Goal: Task Accomplishment & Management: Manage account settings

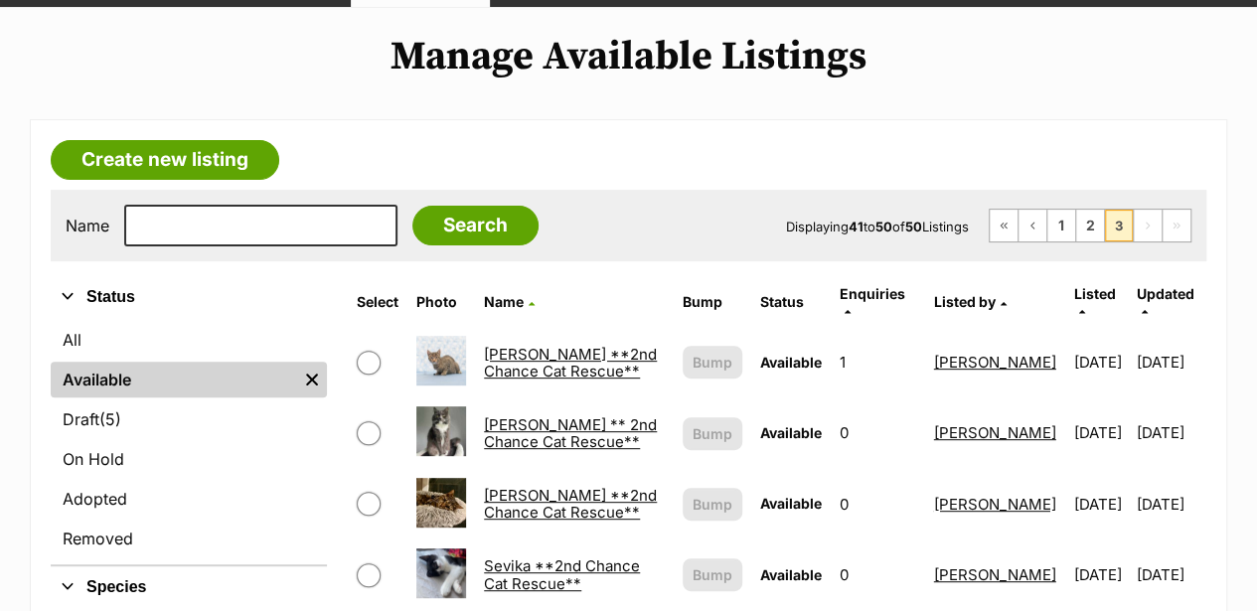
scroll to position [66, 0]
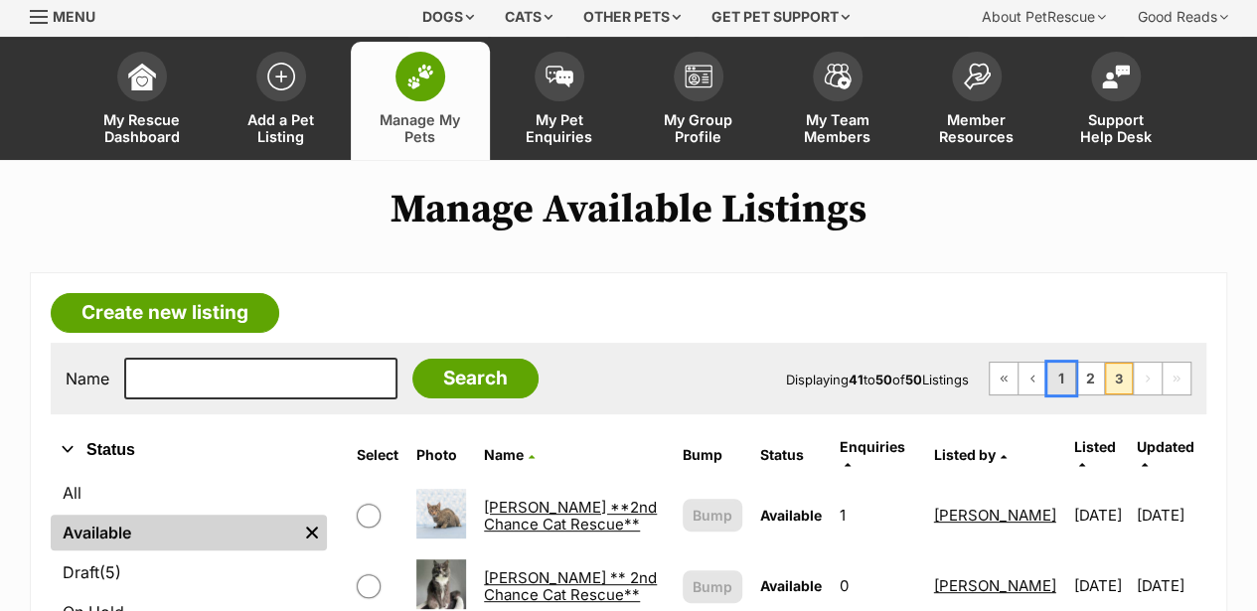
click at [1063, 381] on link "1" at bounding box center [1061, 379] width 28 height 32
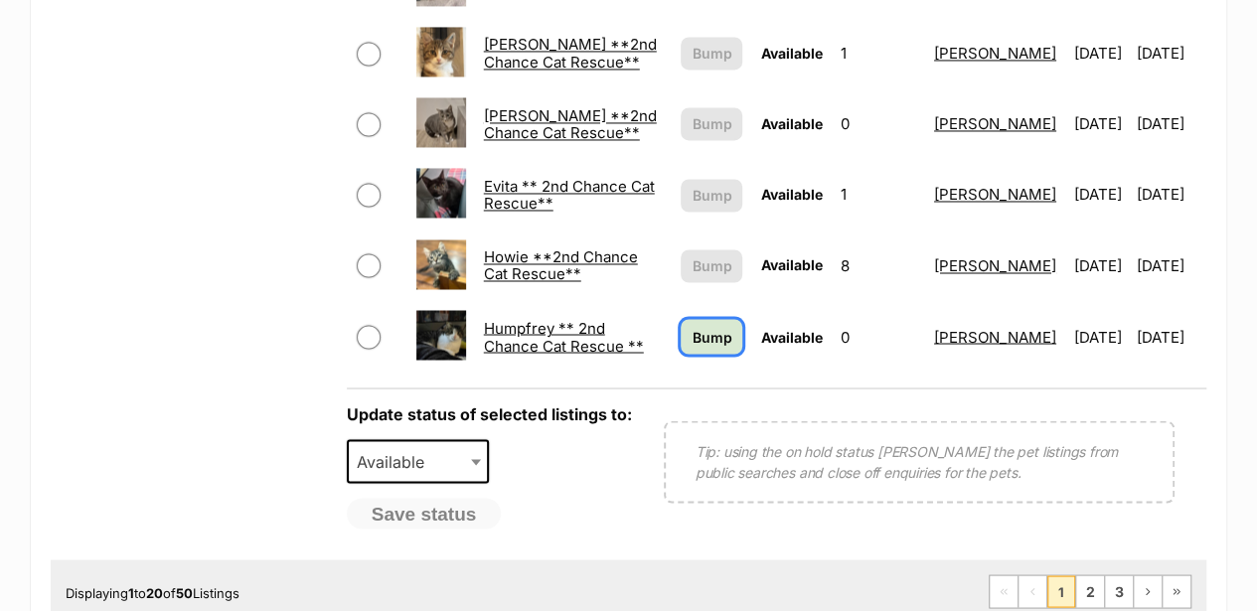
click at [691, 326] on span "Bump" at bounding box center [711, 336] width 40 height 21
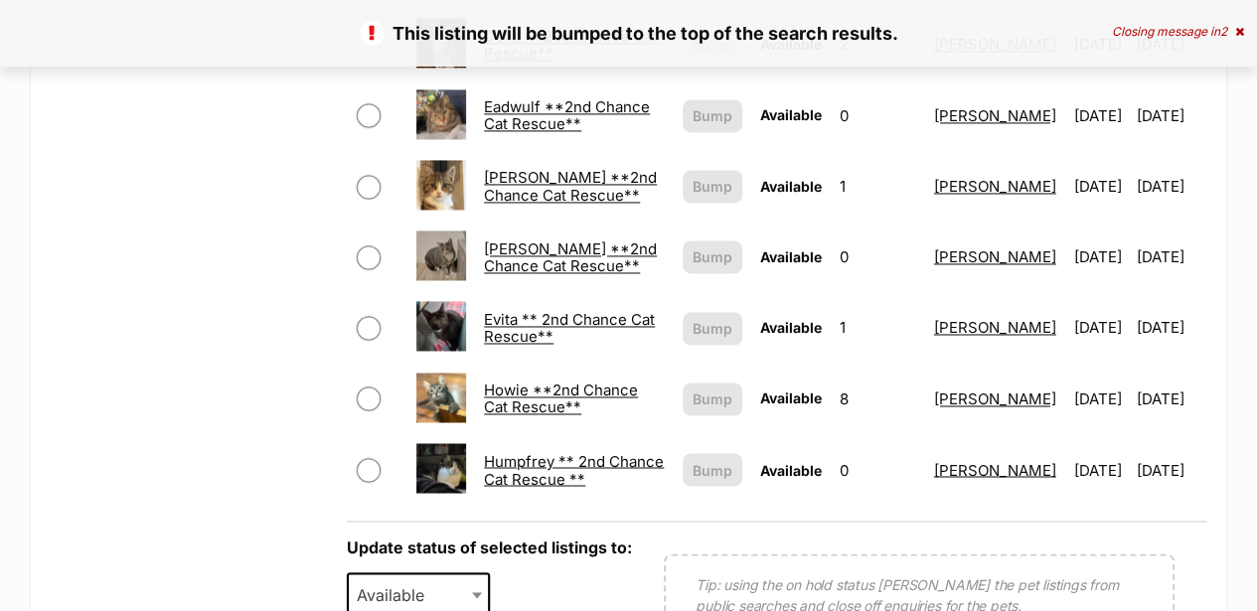
click at [544, 310] on link "Evita ** 2nd Chance Cat Rescue**" at bounding box center [569, 328] width 171 height 36
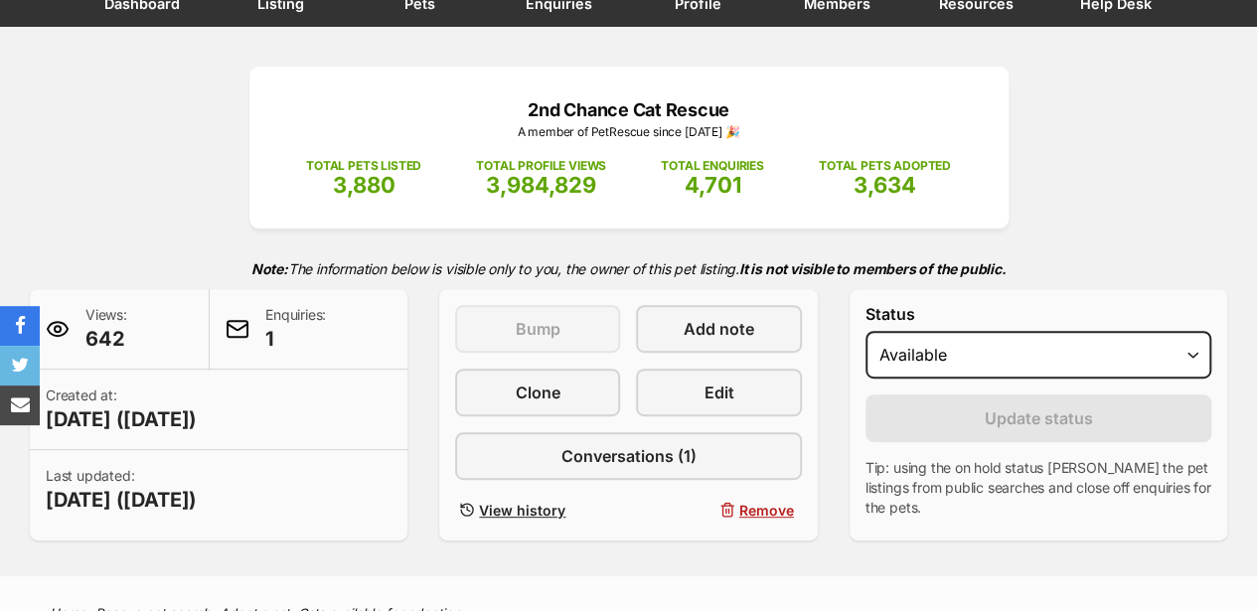
click at [957, 363] on select "Draft - not available as listing has enquires Available On hold Adopted" at bounding box center [1038, 355] width 346 height 48
select select "rehomed"
click at [865, 331] on select "Draft - not available as listing has enquires Available On hold Adopted" at bounding box center [1038, 355] width 346 height 48
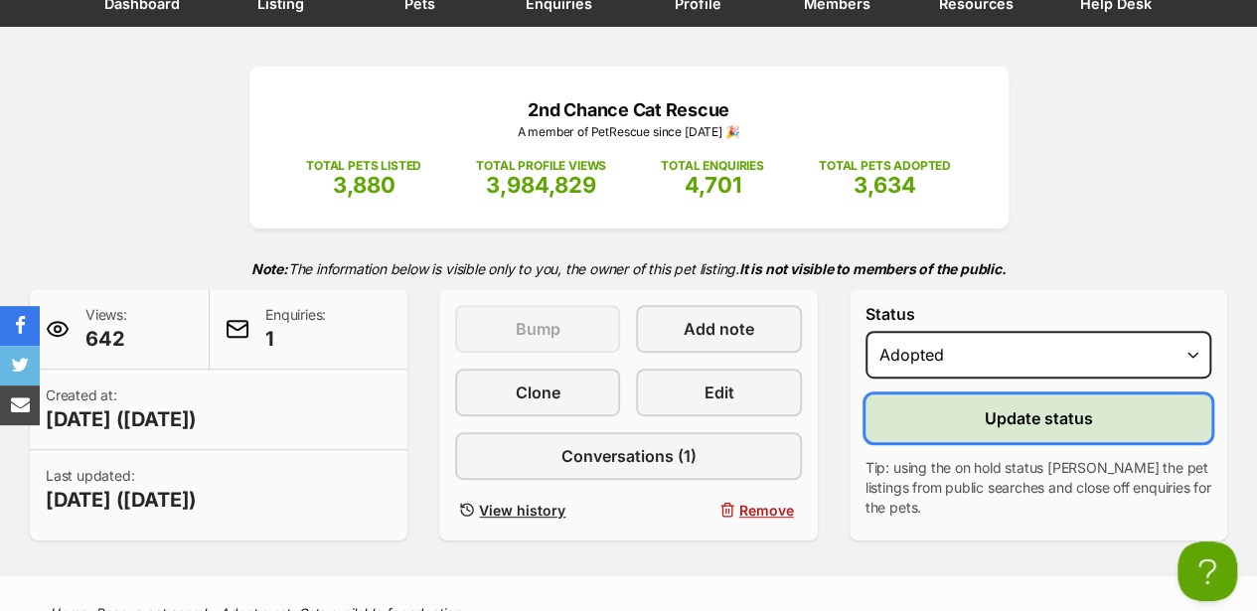
click at [1005, 419] on span "Update status" at bounding box center [1037, 418] width 108 height 24
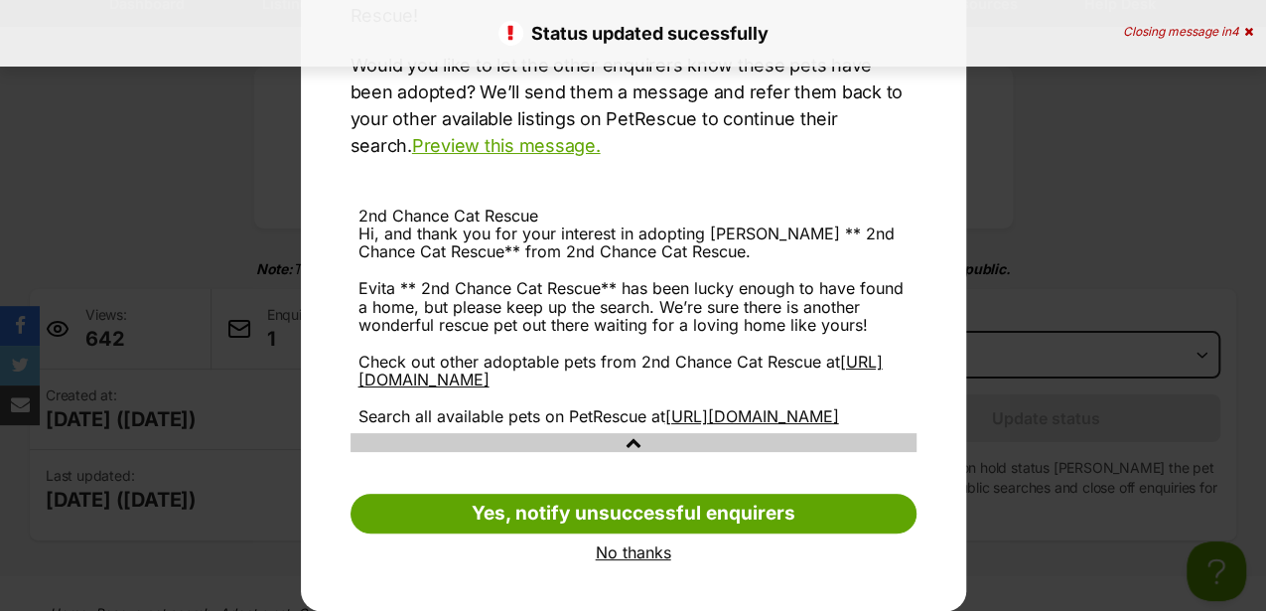
scroll to position [259, 0]
click at [620, 551] on link "No thanks" at bounding box center [634, 552] width 566 height 18
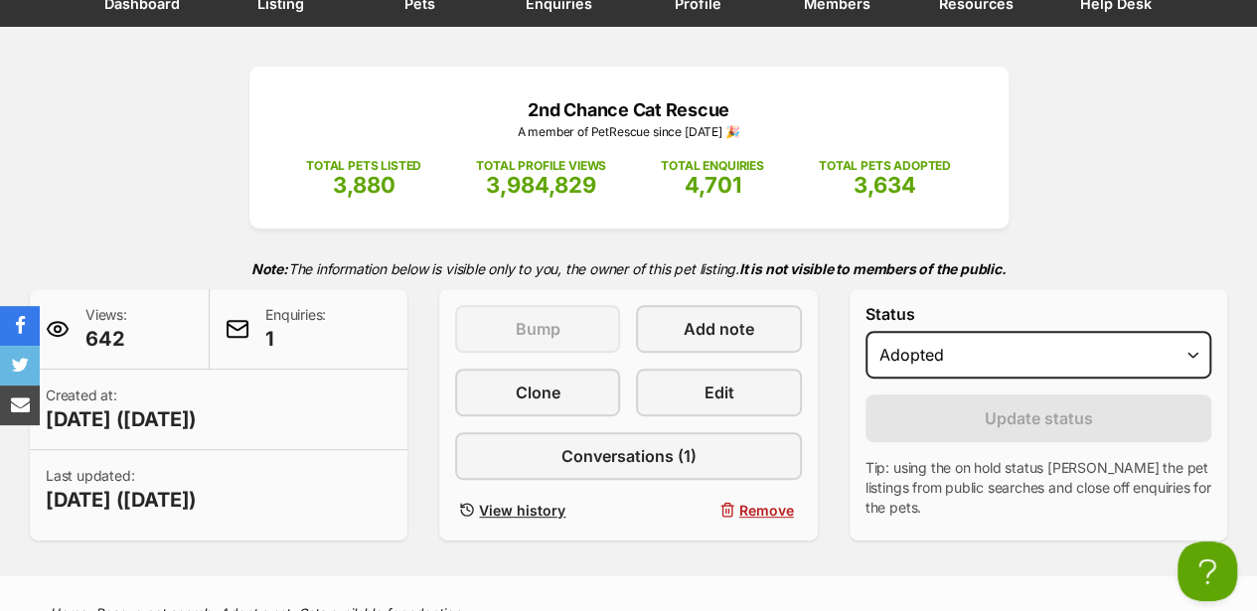
scroll to position [0, 0]
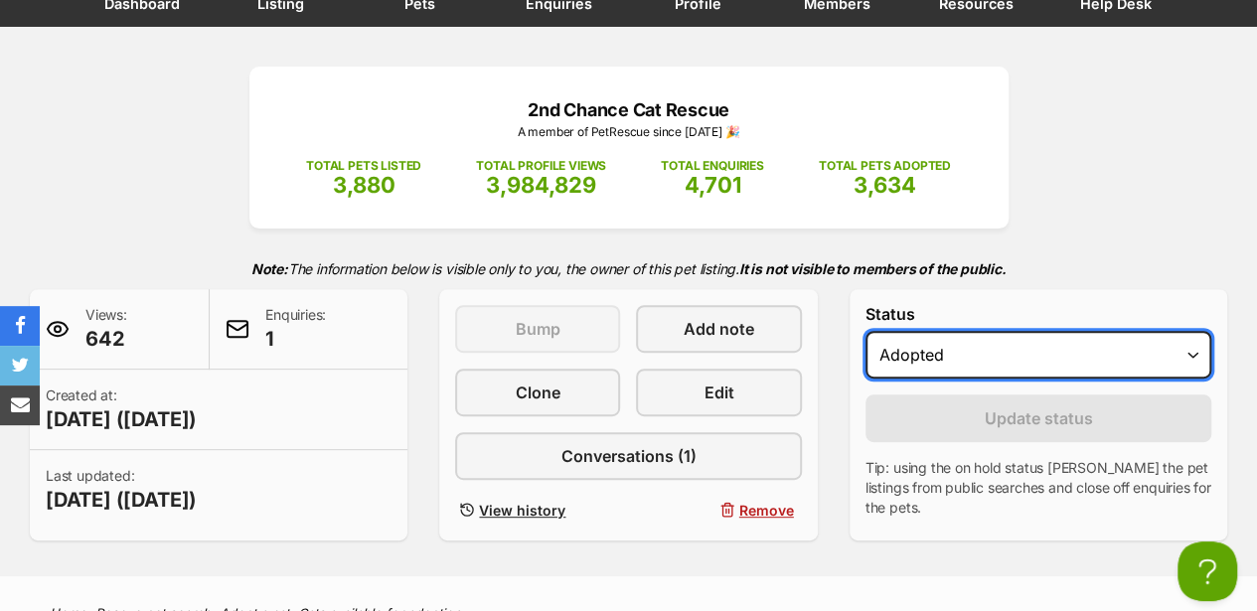
click at [963, 367] on select "Draft - not available as listing has enquires Available On hold Adopted" at bounding box center [1038, 355] width 346 height 48
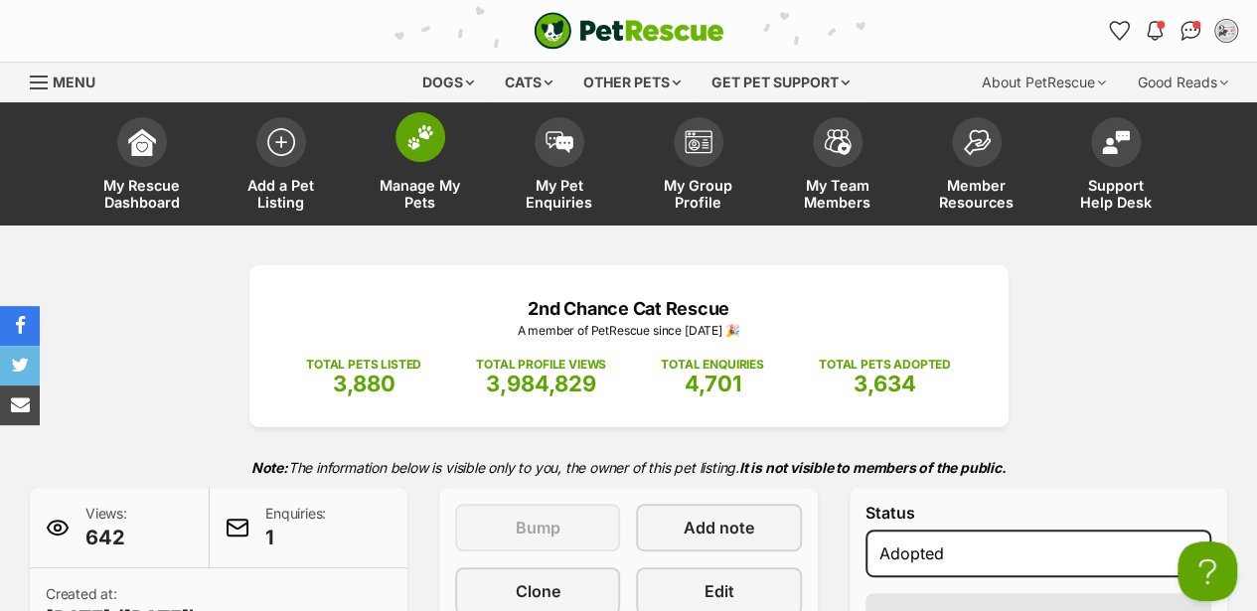
click at [427, 133] on img at bounding box center [420, 137] width 28 height 26
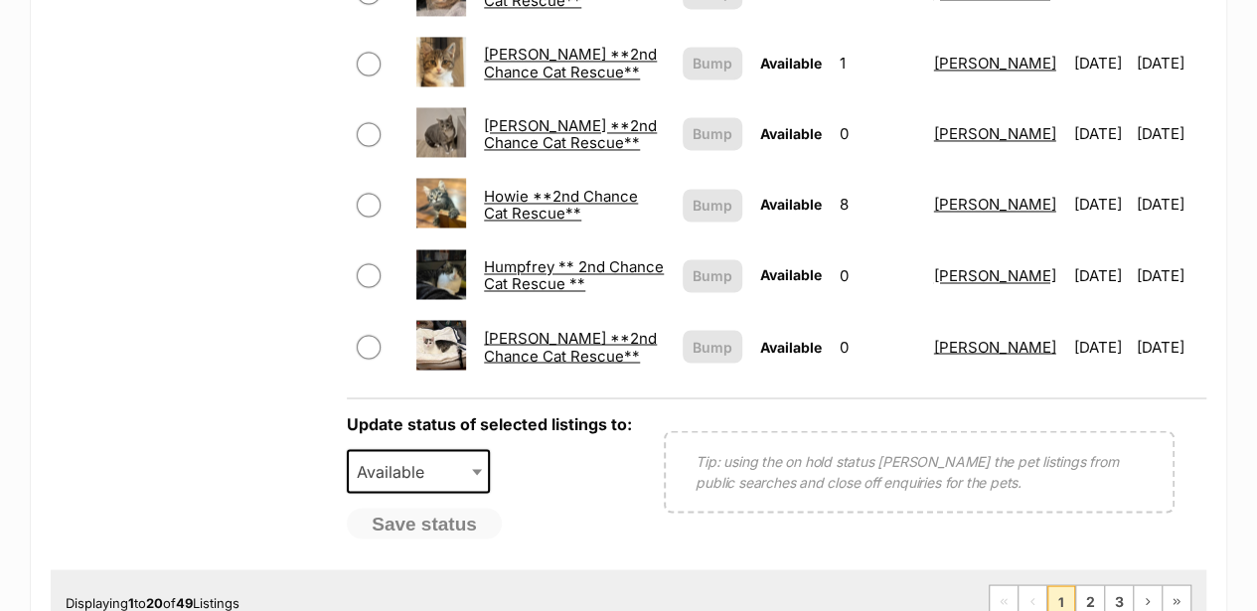
scroll to position [1589, 0]
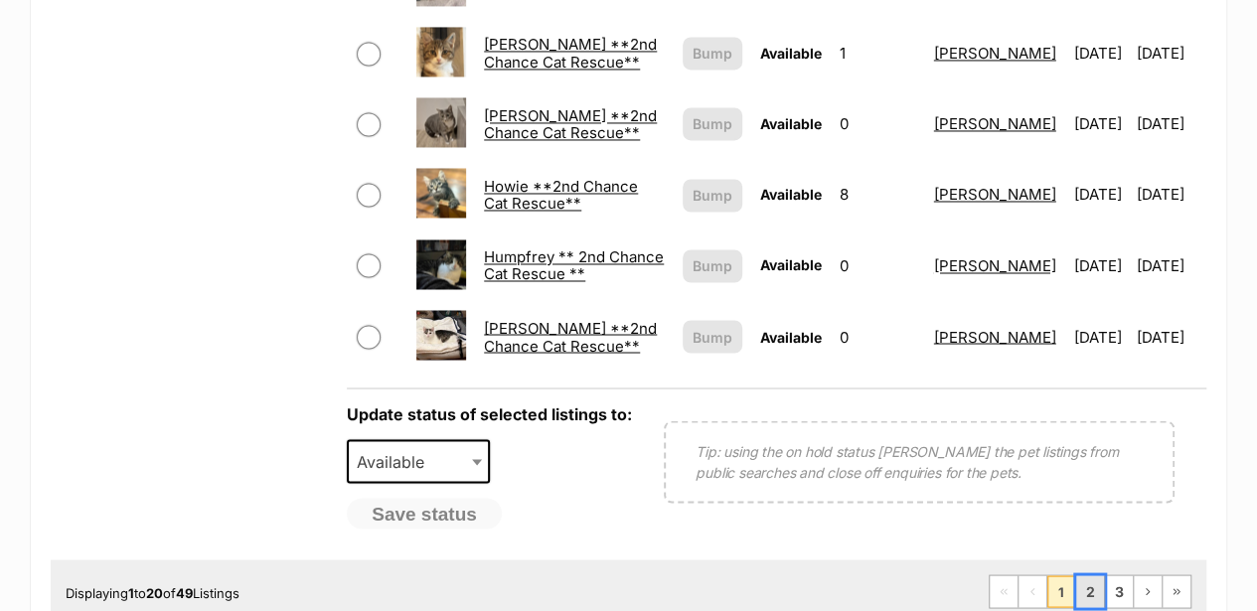
click at [1084, 575] on link "2" at bounding box center [1090, 591] width 28 height 32
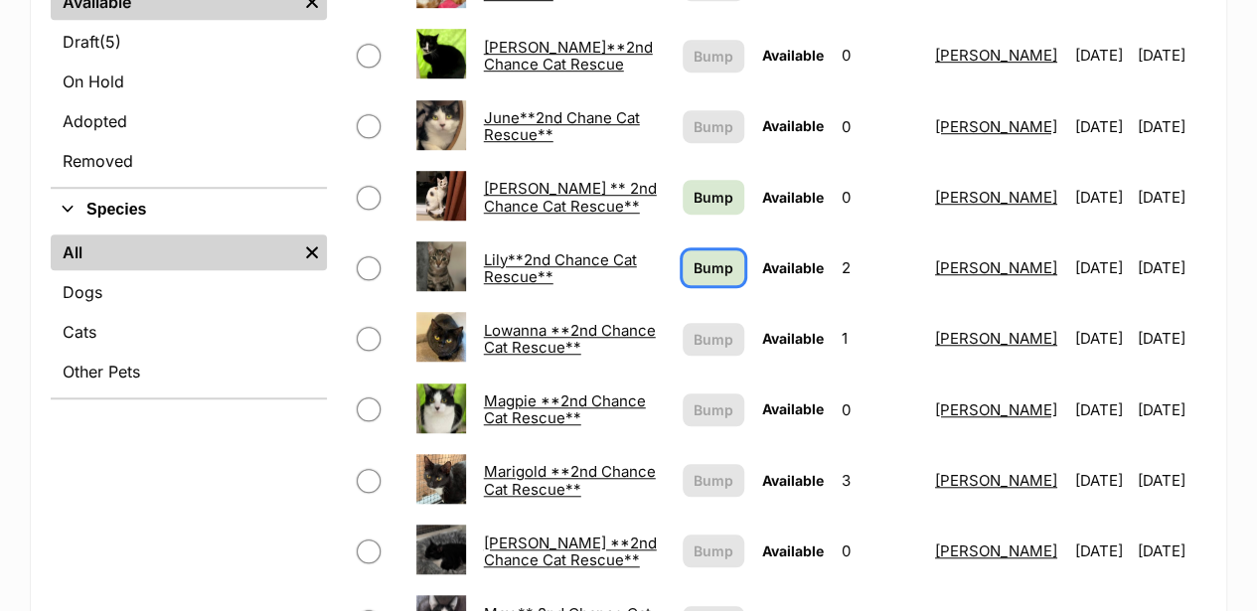
click at [693, 257] on span "Bump" at bounding box center [713, 267] width 40 height 21
click at [693, 187] on span "Bump" at bounding box center [713, 197] width 40 height 21
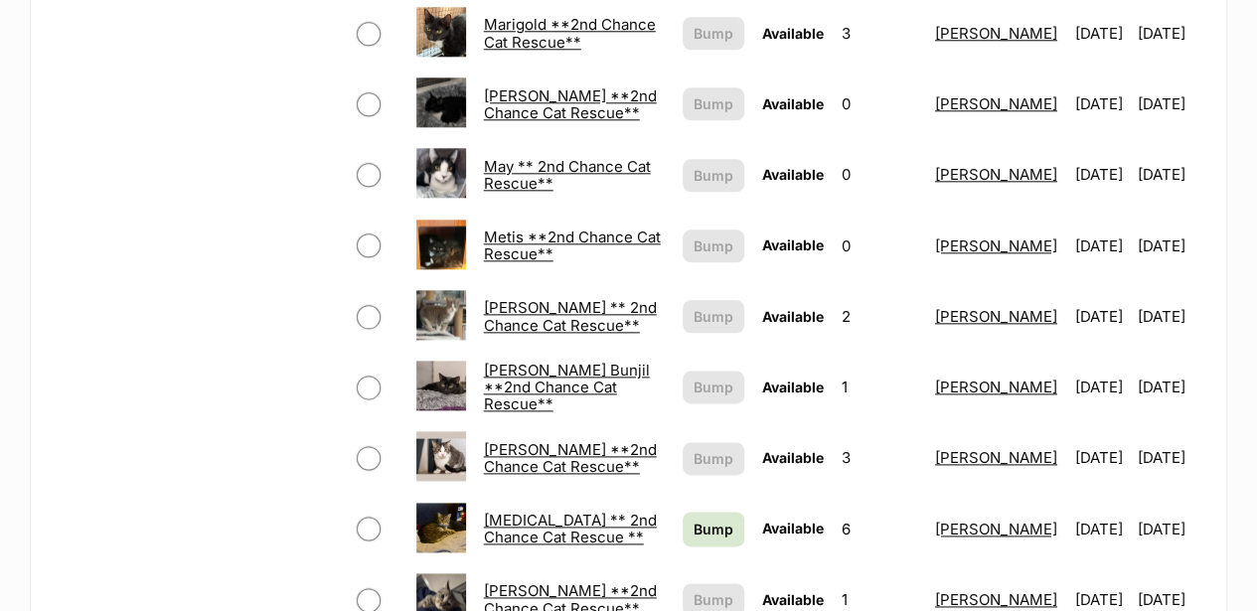
scroll to position [1059, 0]
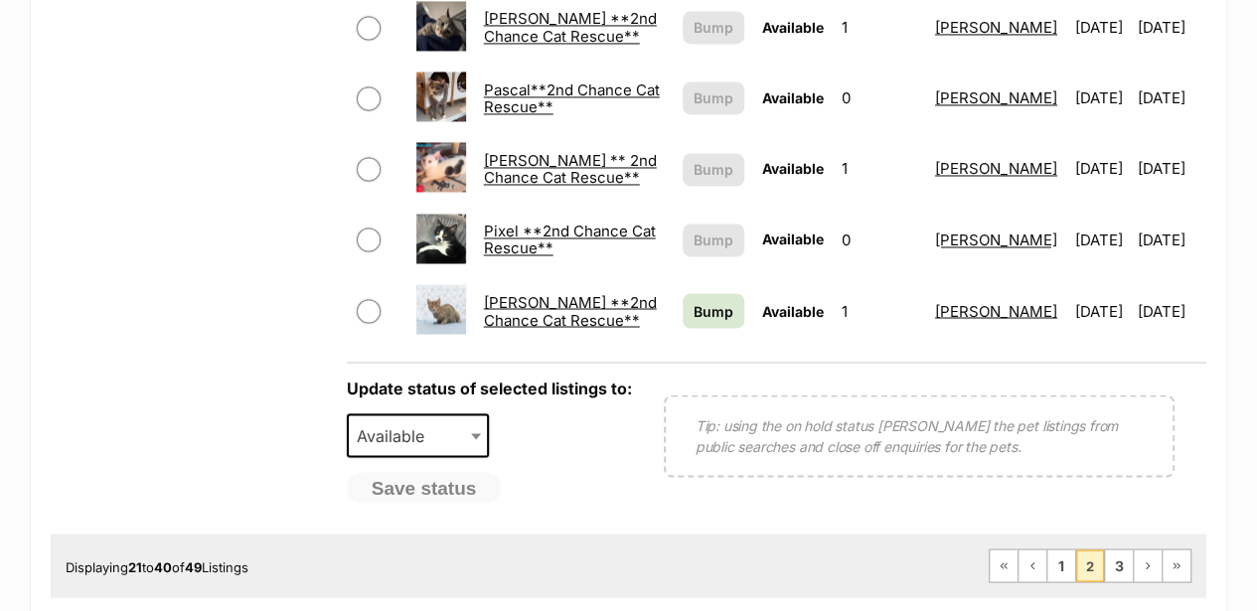
scroll to position [1655, 0]
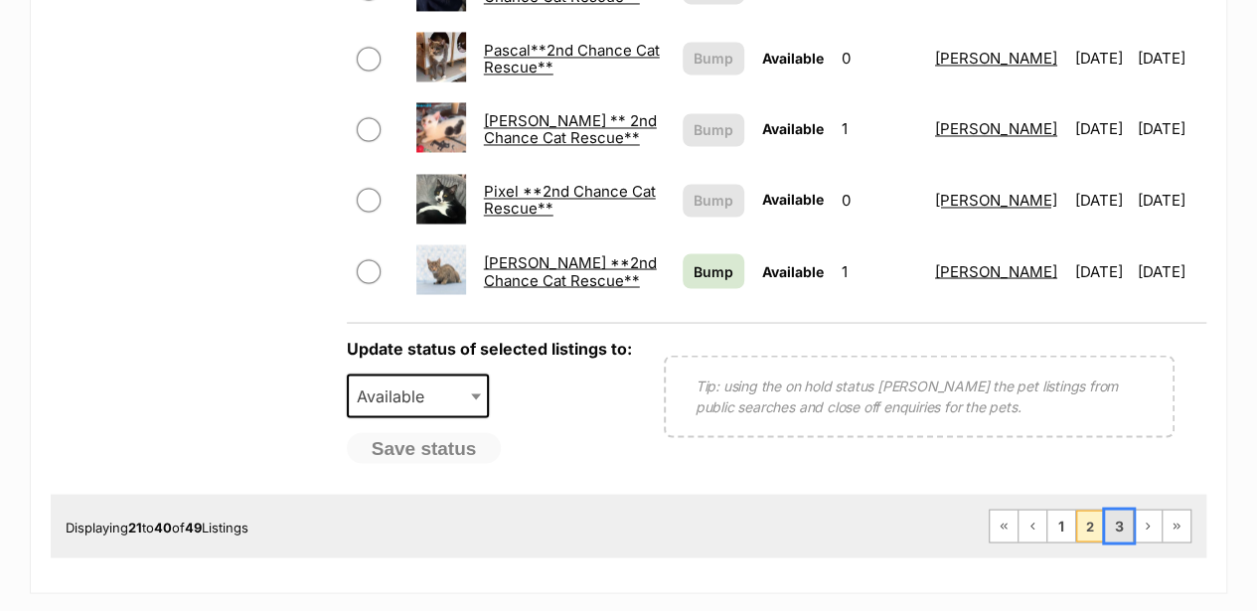
click at [1122, 515] on link "3" at bounding box center [1119, 526] width 28 height 32
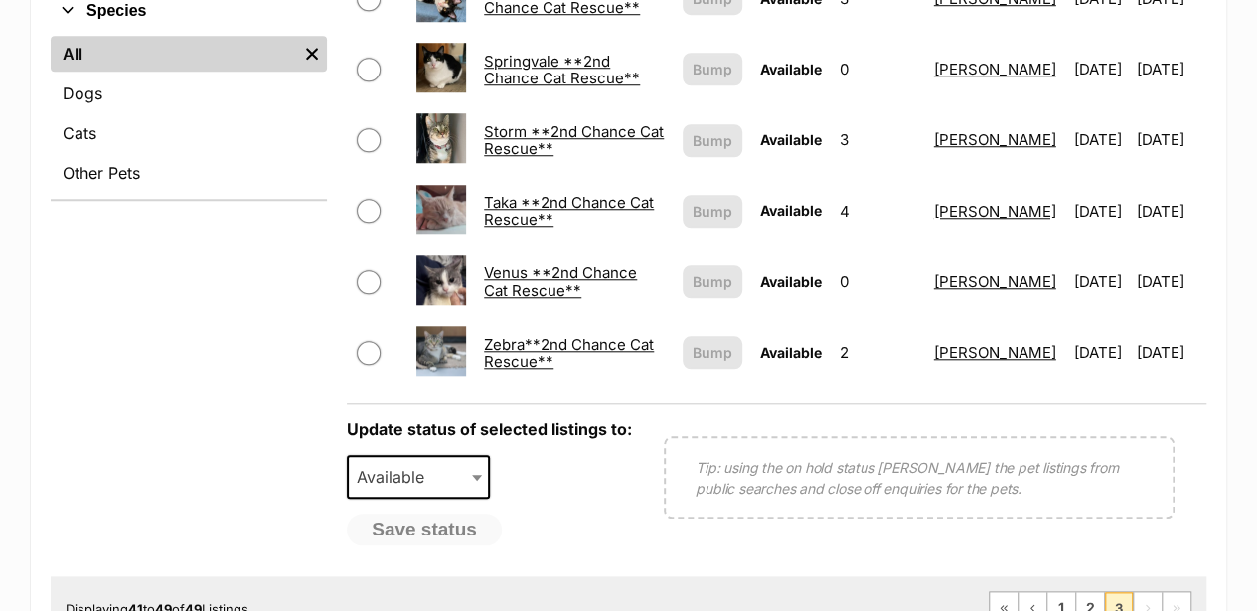
scroll to position [993, 0]
